Goal: Transaction & Acquisition: Purchase product/service

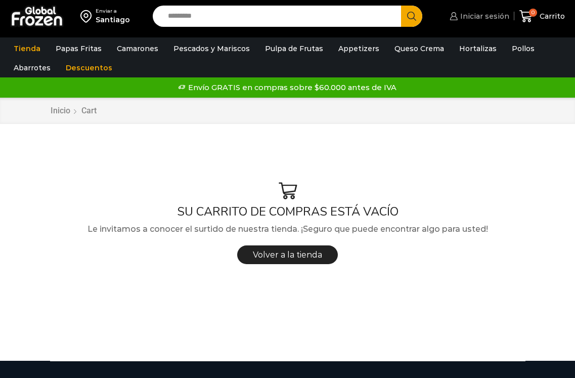
click at [479, 18] on span "Iniciar sesión" at bounding box center [484, 16] width 52 height 10
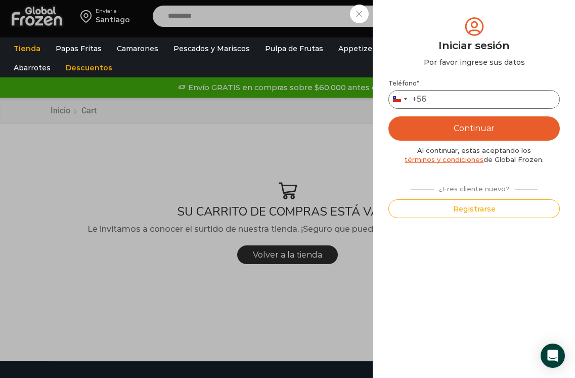
click at [474, 96] on input "Teléfono *" at bounding box center [475, 99] width 172 height 19
type input "*********"
click at [389, 116] on button "Continuar" at bounding box center [475, 128] width 172 height 24
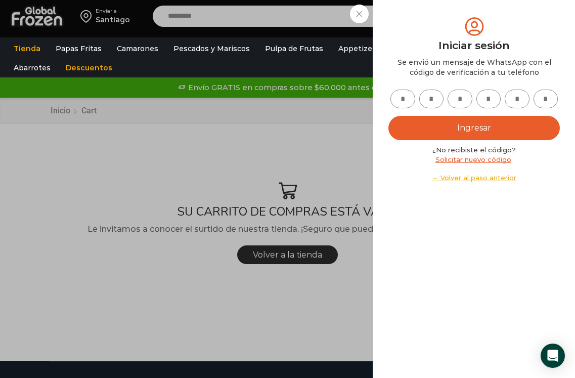
click at [398, 97] on input "text" at bounding box center [403, 99] width 25 height 19
type input "*"
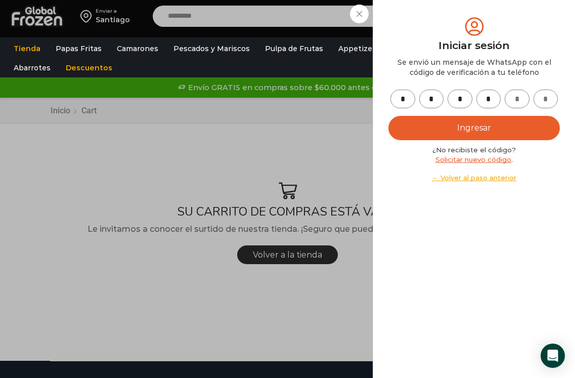
type input "*"
click at [389, 116] on button "Ingresar" at bounding box center [475, 128] width 172 height 24
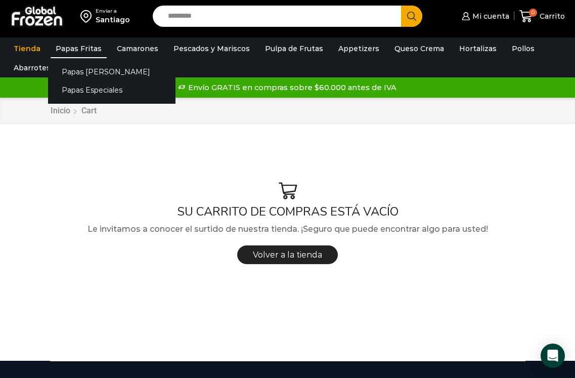
click at [93, 51] on link "Papas Fritas" at bounding box center [79, 48] width 56 height 19
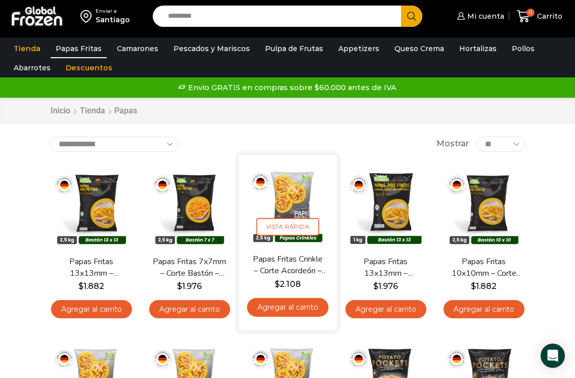
click at [296, 312] on link "Agregar al carrito" at bounding box center [287, 307] width 81 height 19
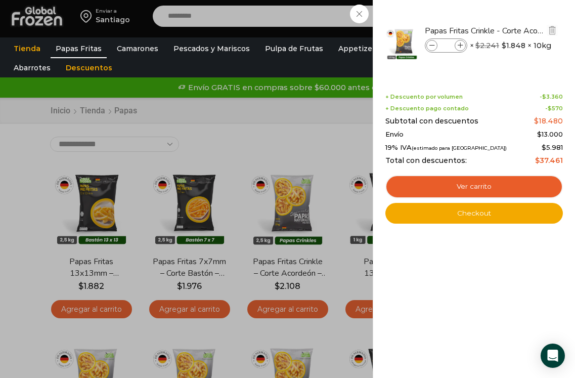
click at [462, 49] on span at bounding box center [460, 45] width 11 height 11
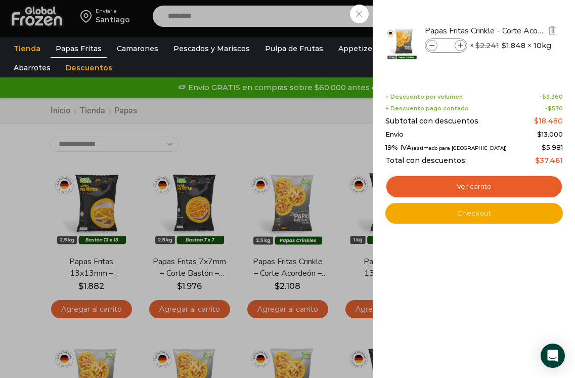
click at [462, 49] on span at bounding box center [460, 45] width 11 height 11
type input "*"
click at [515, 28] on div "8 [GEOGRAPHIC_DATA] 8 8 Shopping Cart *" at bounding box center [540, 17] width 51 height 24
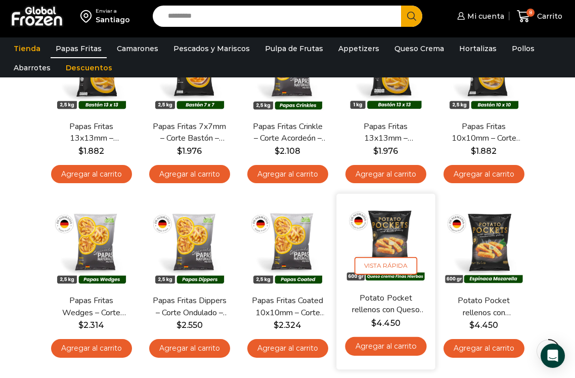
scroll to position [152, 0]
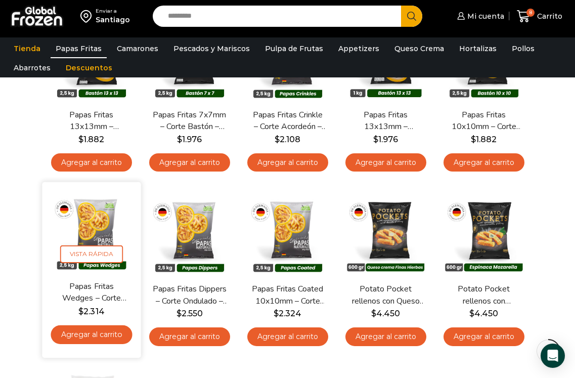
click at [103, 338] on link "Agregar al carrito" at bounding box center [91, 334] width 81 height 19
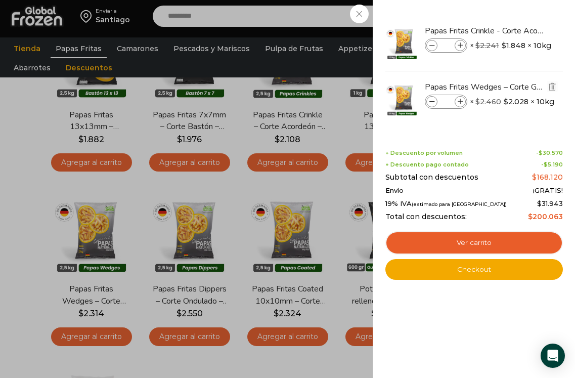
click at [462, 103] on icon at bounding box center [461, 102] width 6 height 6
type input "*"
click at [515, 28] on div "12 [GEOGRAPHIC_DATA] 12 12 Shopping Cart" at bounding box center [540, 17] width 51 height 24
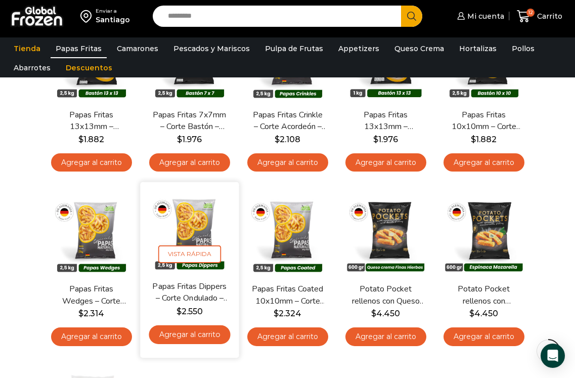
click at [204, 336] on link "Agregar al carrito" at bounding box center [189, 334] width 81 height 19
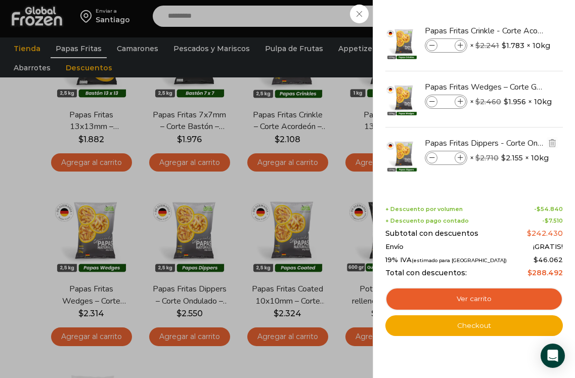
click at [461, 159] on icon at bounding box center [461, 158] width 6 height 6
click at [433, 158] on icon at bounding box center [433, 158] width 6 height 6
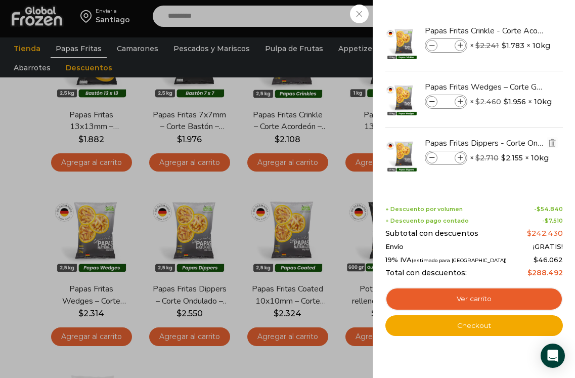
type input "*"
click at [459, 101] on icon at bounding box center [461, 102] width 6 height 6
type input "*"
click at [460, 158] on icon at bounding box center [461, 158] width 6 height 6
type input "*"
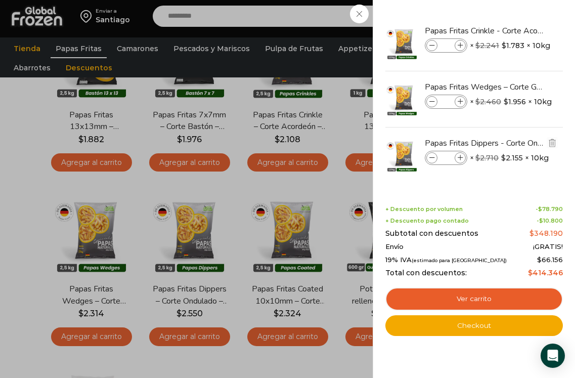
click at [435, 156] on icon at bounding box center [433, 158] width 6 height 6
type input "*"
click at [430, 102] on icon at bounding box center [433, 102] width 6 height 6
type input "*"
click at [434, 153] on span at bounding box center [432, 157] width 11 height 11
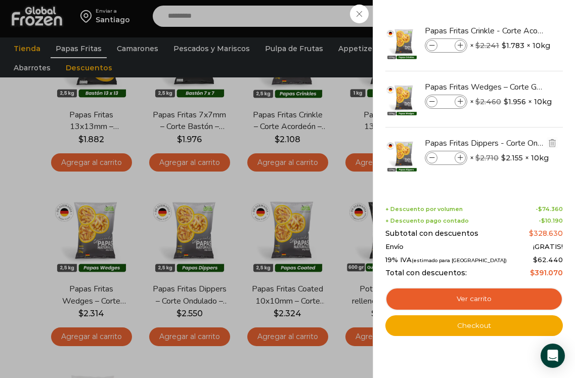
type input "*"
